Goal: Entertainment & Leisure: Browse casually

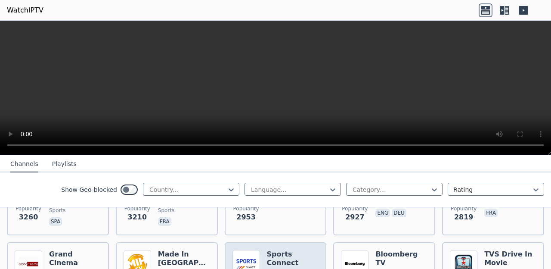
scroll to position [361, 0]
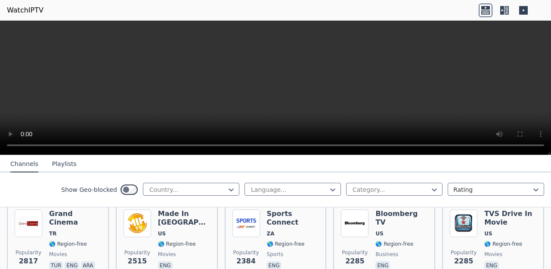
click at [505, 12] on icon at bounding box center [506, 10] width 4 height 9
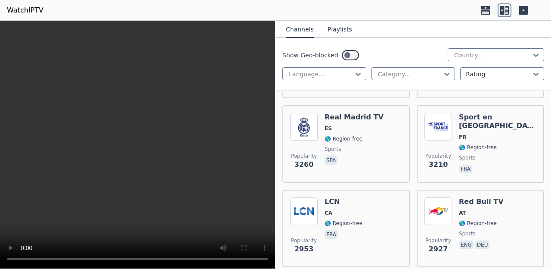
scroll to position [522, 0]
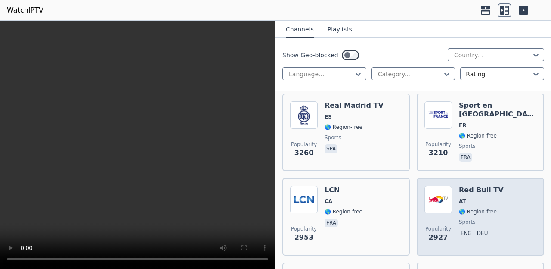
click at [482, 192] on h6 "Red Bull TV" at bounding box center [481, 189] width 45 height 9
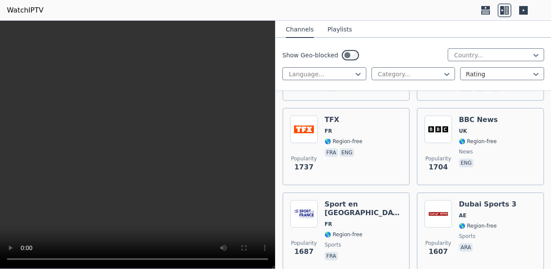
scroll to position [1423, 0]
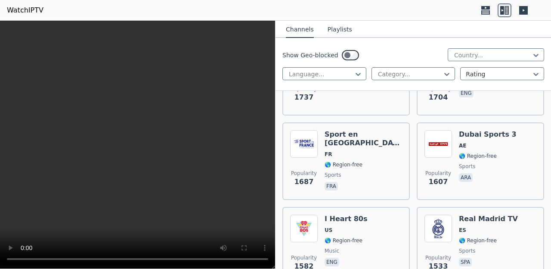
click at [333, 28] on button "Playlists" at bounding box center [339, 30] width 25 height 16
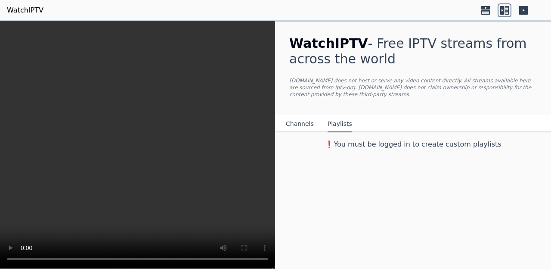
scroll to position [0, 0]
click at [299, 124] on button "Channels" at bounding box center [300, 124] width 28 height 16
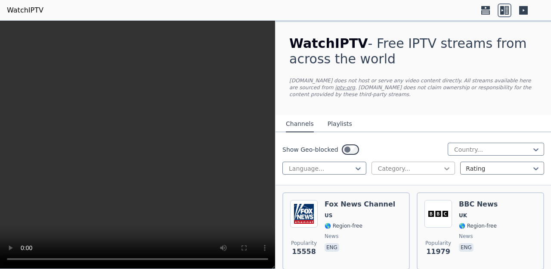
click at [443, 172] on icon at bounding box center [446, 168] width 9 height 9
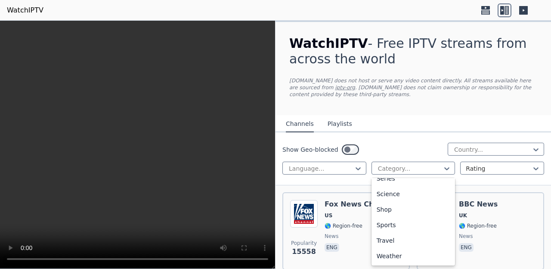
scroll to position [355, 0]
click at [443, 232] on div "Sports" at bounding box center [413, 224] width 84 height 15
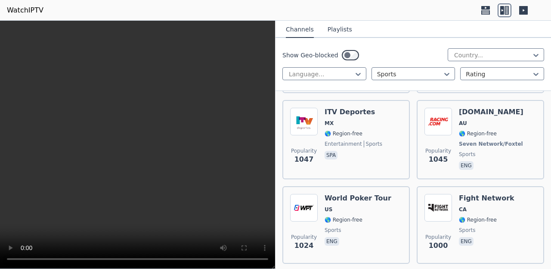
scroll to position [861, 0]
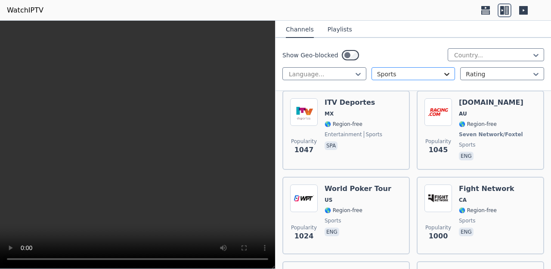
click at [442, 77] on div at bounding box center [446, 74] width 9 height 9
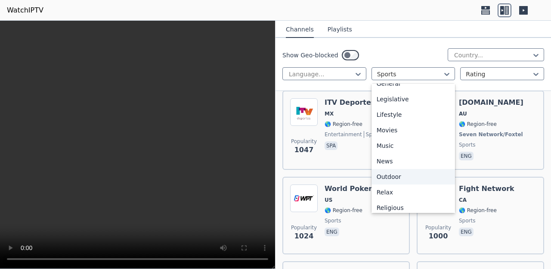
scroll to position [83, 0]
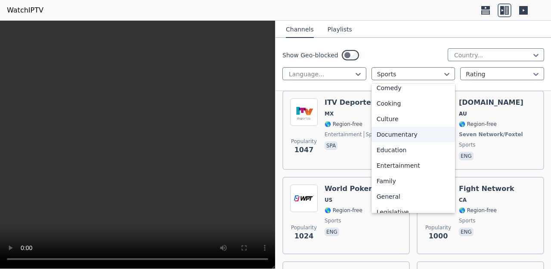
click at [438, 142] on div "Documentary" at bounding box center [413, 134] width 84 height 15
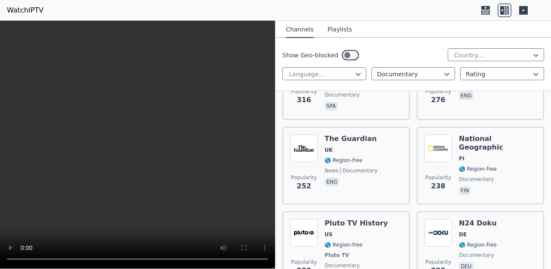
scroll to position [424, 0]
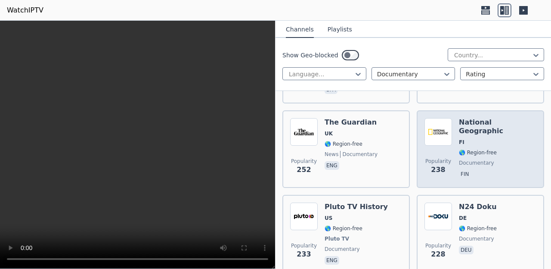
click at [509, 159] on span "documentary" at bounding box center [497, 162] width 77 height 7
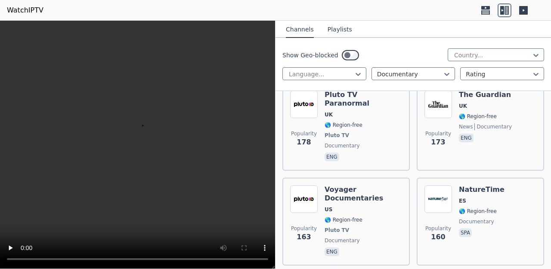
scroll to position [803, 0]
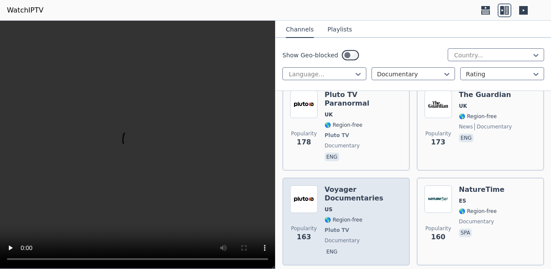
click at [349, 247] on span "eng" at bounding box center [362, 252] width 77 height 10
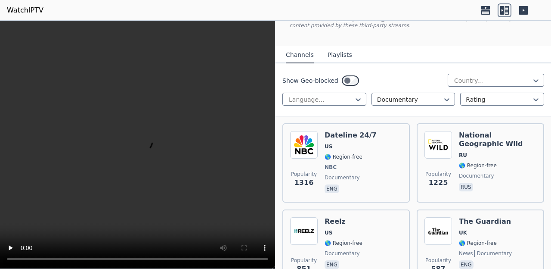
scroll to position [57, 0]
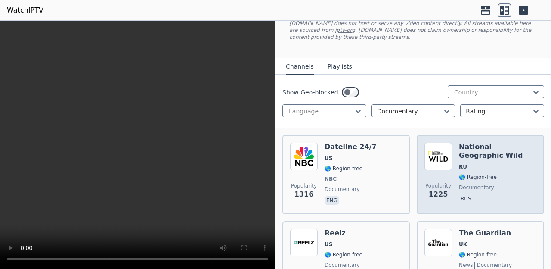
click at [514, 179] on span "🌎 Region-free" at bounding box center [497, 176] width 77 height 7
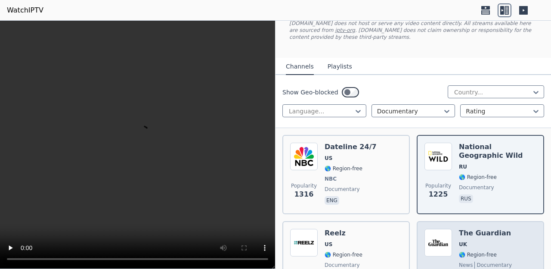
click at [514, 244] on div "Popularity 587 The Guardian UK 🌎 Region-free news documentary eng" at bounding box center [480, 259] width 112 height 62
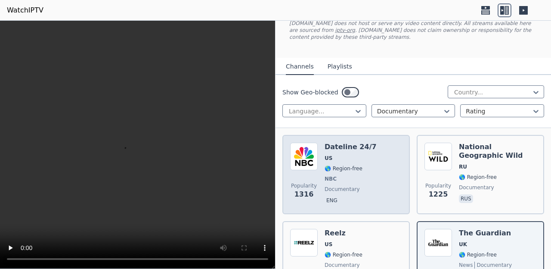
click at [367, 188] on div "Popularity 1316 Dateline 24/7 US 🌎 Region-free NBC documentary eng" at bounding box center [346, 174] width 112 height 64
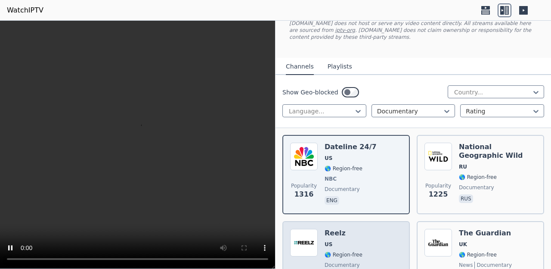
click at [367, 260] on div "Popularity 851 Reelz [GEOGRAPHIC_DATA] 🌎 Region-free documentary eng" at bounding box center [346, 259] width 112 height 62
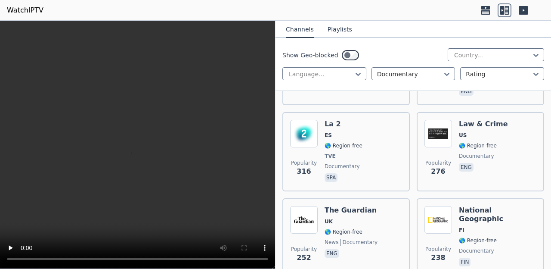
scroll to position [379, 0]
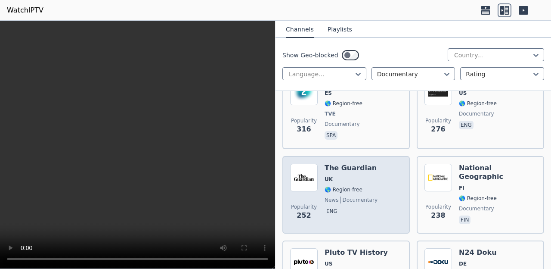
click at [373, 213] on span "eng" at bounding box center [350, 212] width 53 height 10
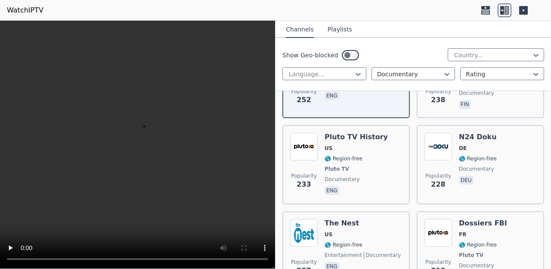
scroll to position [539, 0]
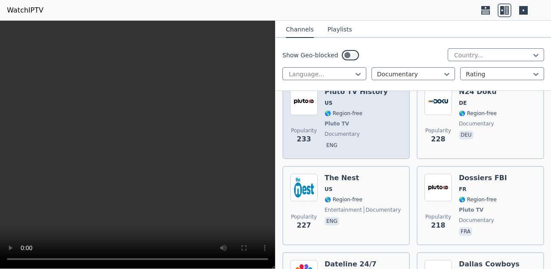
click at [373, 153] on div "Popularity 233 Pluto TV History US 🌎 Region-free Pluto TV documentary eng" at bounding box center [345, 119] width 127 height 79
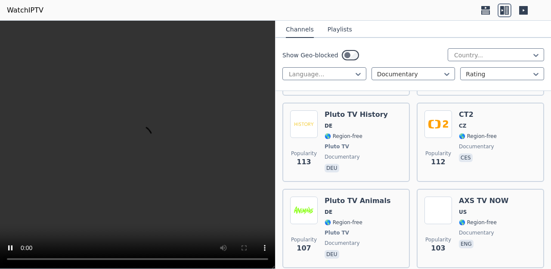
scroll to position [1383, 0]
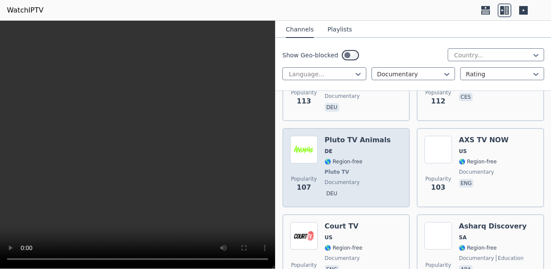
click at [373, 183] on div "Popularity 107 Pluto TV Animals DE 🌎 Region-free Pluto TV documentary deu" at bounding box center [345, 167] width 127 height 79
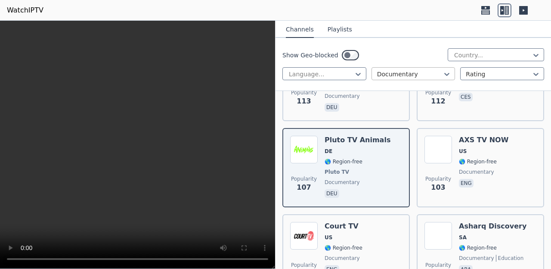
click at [430, 75] on div at bounding box center [410, 74] width 66 height 9
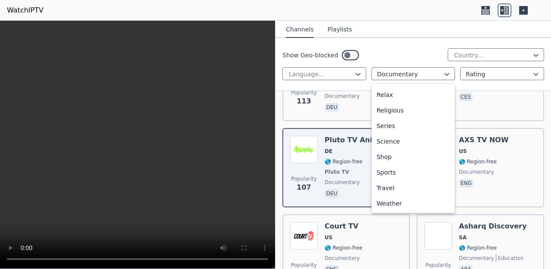
scroll to position [339, 0]
click at [436, 133] on div "Science" at bounding box center [413, 140] width 84 height 15
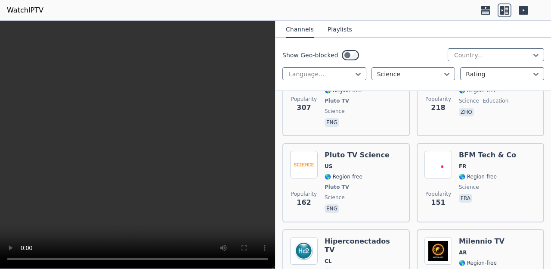
scroll to position [201, 0]
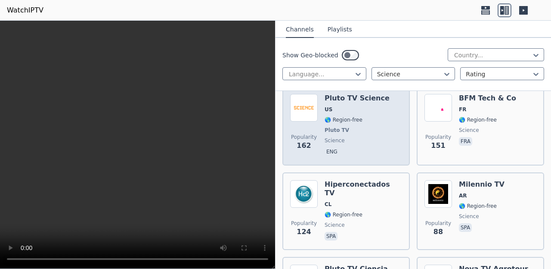
click at [389, 114] on div "Popularity 162 Pluto TV Science US 🌎 Region-free Pluto TV science eng" at bounding box center [346, 126] width 112 height 64
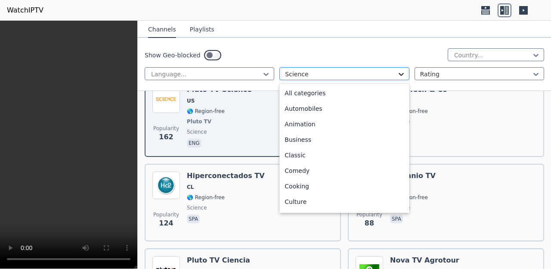
click at [399, 77] on icon at bounding box center [401, 74] width 9 height 9
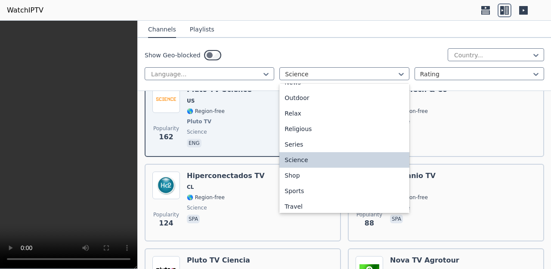
click at [393, 74] on div "Music" at bounding box center [344, 66] width 130 height 15
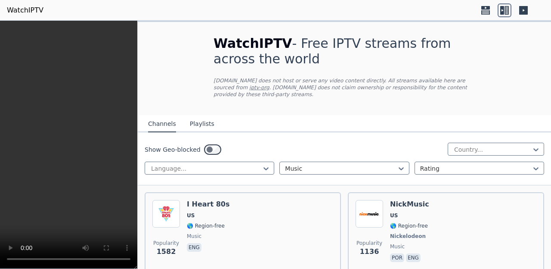
scroll to position [120, 0]
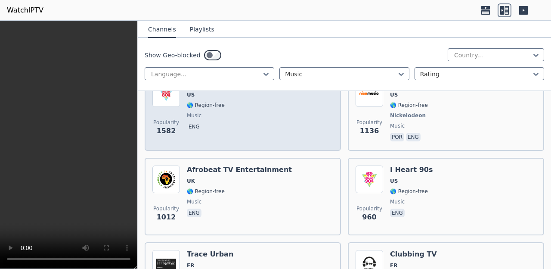
click at [293, 125] on div "Popularity 1582 I Heart 80s US 🌎 Region-free music eng" at bounding box center [242, 111] width 181 height 64
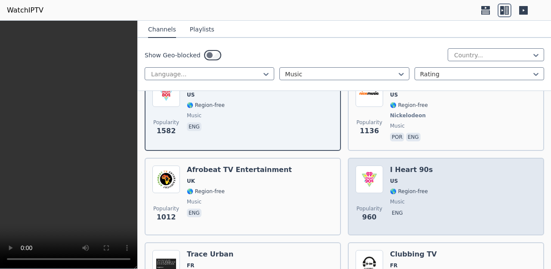
click at [377, 172] on img at bounding box center [369, 179] width 28 height 28
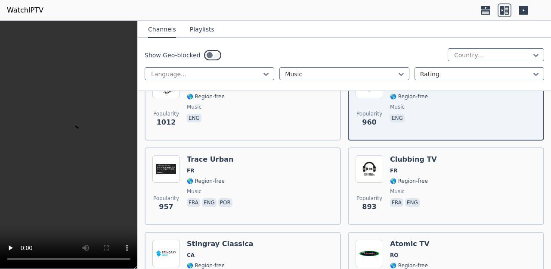
scroll to position [321, 0]
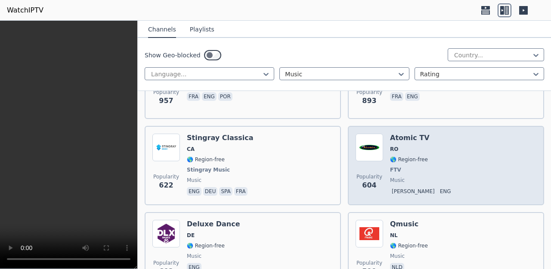
click at [464, 146] on div "Popularity 604 Atomic TV RO 🌎 Region-free FTV music [PERSON_NAME]" at bounding box center [445, 165] width 181 height 64
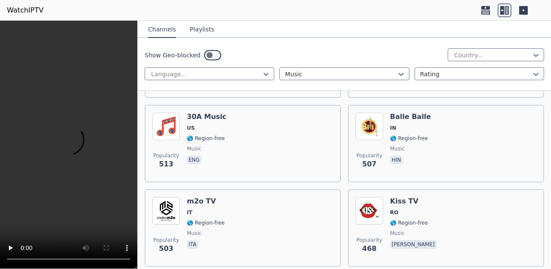
scroll to position [562, 0]
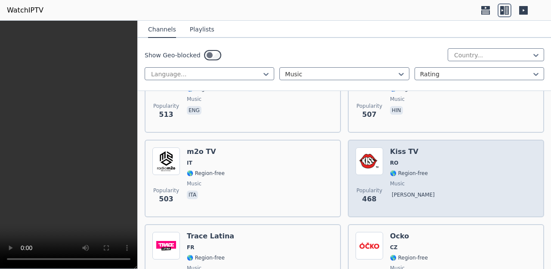
click at [464, 182] on div "Popularity 468 Kiss TV RO 🌎 Region-free music [PERSON_NAME]" at bounding box center [445, 178] width 181 height 62
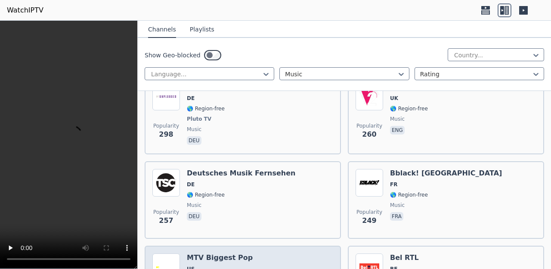
scroll to position [1004, 0]
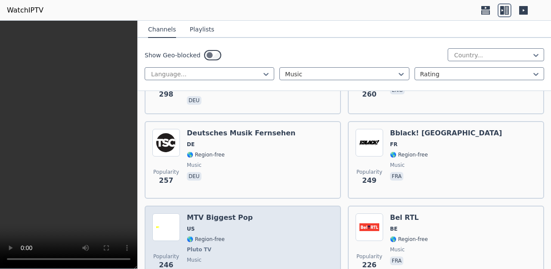
click at [330, 253] on div "Popularity 246 MTV Biggest Pop US 🌎 Region-free Pluto TV music eng" at bounding box center [242, 245] width 181 height 64
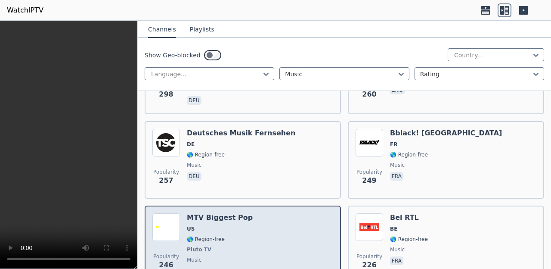
click at [313, 253] on div "Popularity 246 MTV Biggest Pop US 🌎 Region-free Pluto TV music eng" at bounding box center [242, 245] width 181 height 64
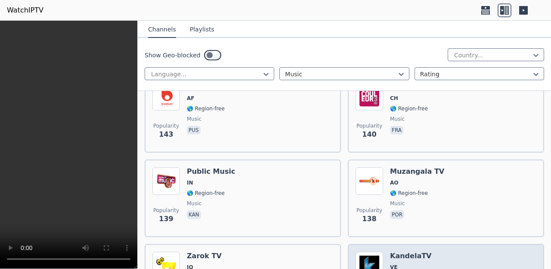
scroll to position [2209, 0]
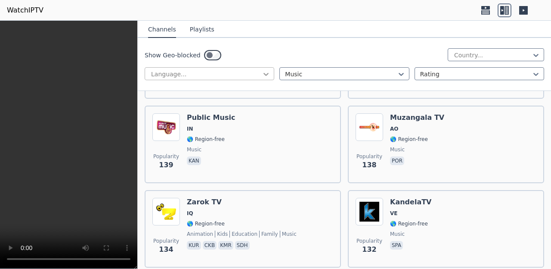
click at [270, 75] on div at bounding box center [266, 74] width 9 height 9
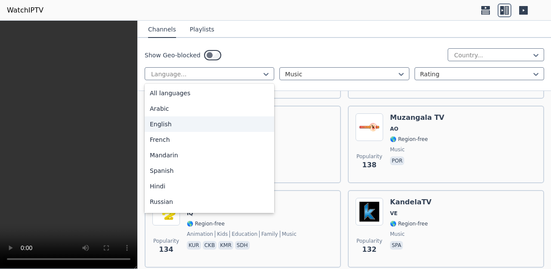
click at [210, 130] on div "English" at bounding box center [210, 123] width 130 height 15
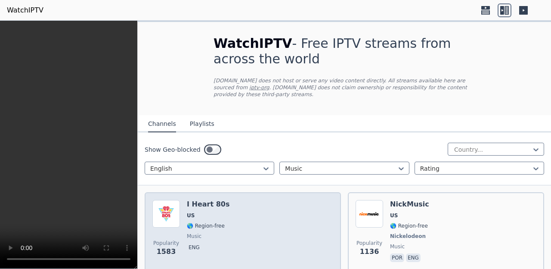
click at [201, 204] on h6 "I Heart 80s" at bounding box center [208, 204] width 43 height 9
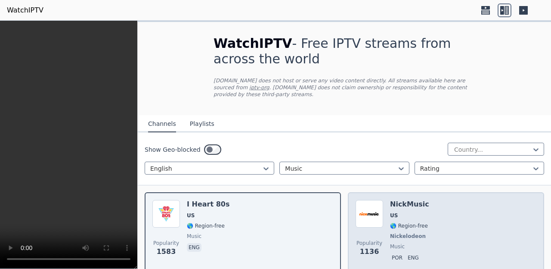
click at [486, 217] on div "Popularity 1136 NickMusic US 🌎 Region-free Nickelodeon music por eng" at bounding box center [445, 232] width 181 height 64
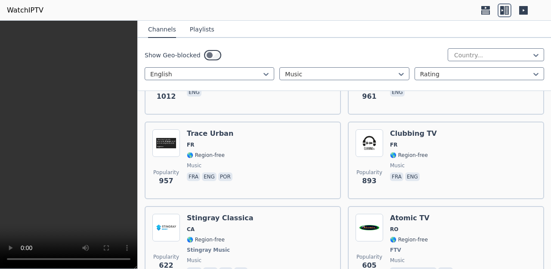
scroll to position [187, 0]
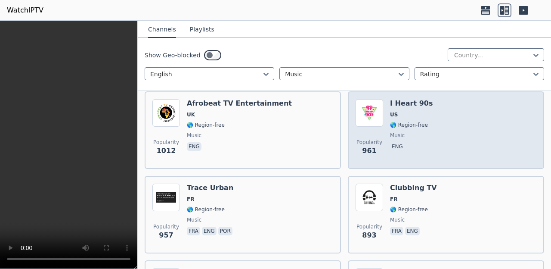
click at [486, 127] on div "Popularity 961 I Heart 90s US 🌎 Region-free music eng" at bounding box center [445, 130] width 181 height 62
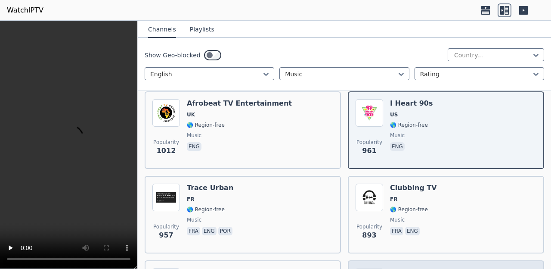
scroll to position [227, 0]
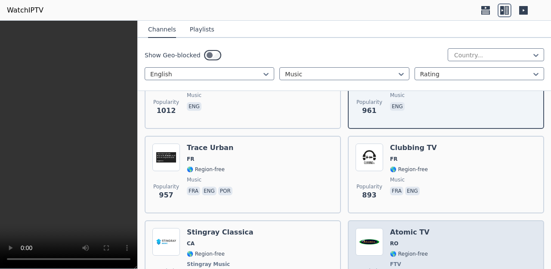
click at [472, 235] on div "Popularity 605 Atomic TV RO 🌎 Region-free FTV music [PERSON_NAME]" at bounding box center [445, 260] width 181 height 64
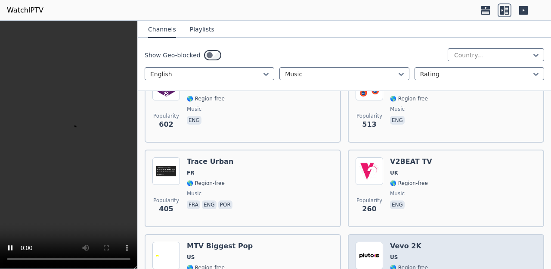
scroll to position [508, 0]
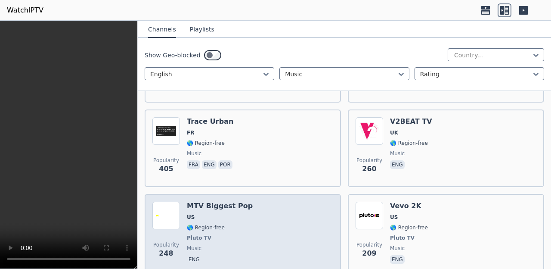
click at [267, 211] on div "Popularity 248 MTV Biggest Pop US 🌎 Region-free Pluto TV music eng" at bounding box center [242, 233] width 181 height 64
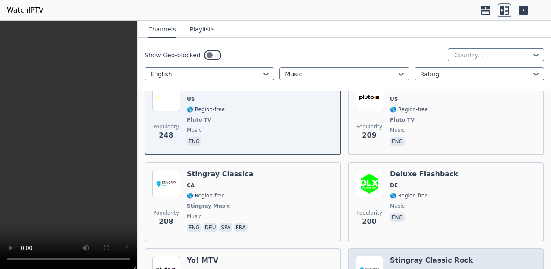
scroll to position [669, 0]
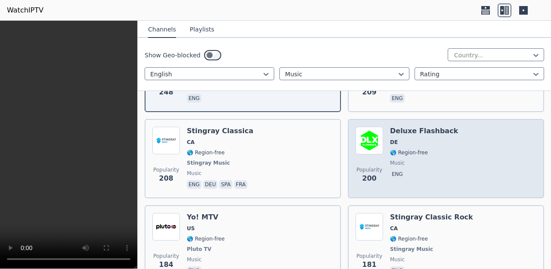
click at [491, 153] on div "Popularity 200 Deluxe Flashback DE 🌎 Region-free music eng" at bounding box center [445, 159] width 181 height 64
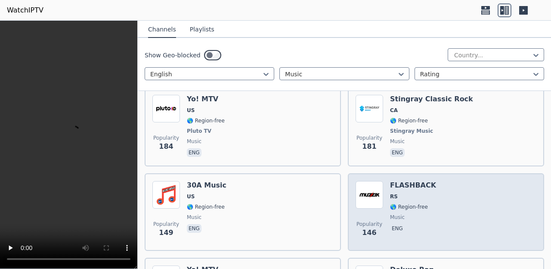
scroll to position [829, 0]
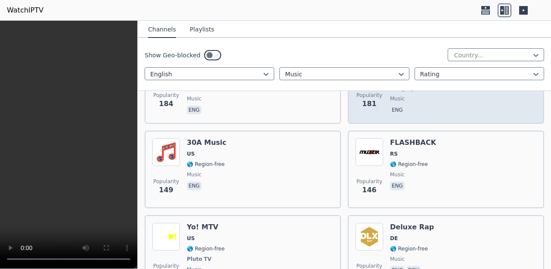
click at [521, 110] on div "Popularity 181 Stingray Classic Rock CA 🌎 Region-free Stingray Music music eng" at bounding box center [445, 84] width 181 height 64
